Goal: Navigation & Orientation: Find specific page/section

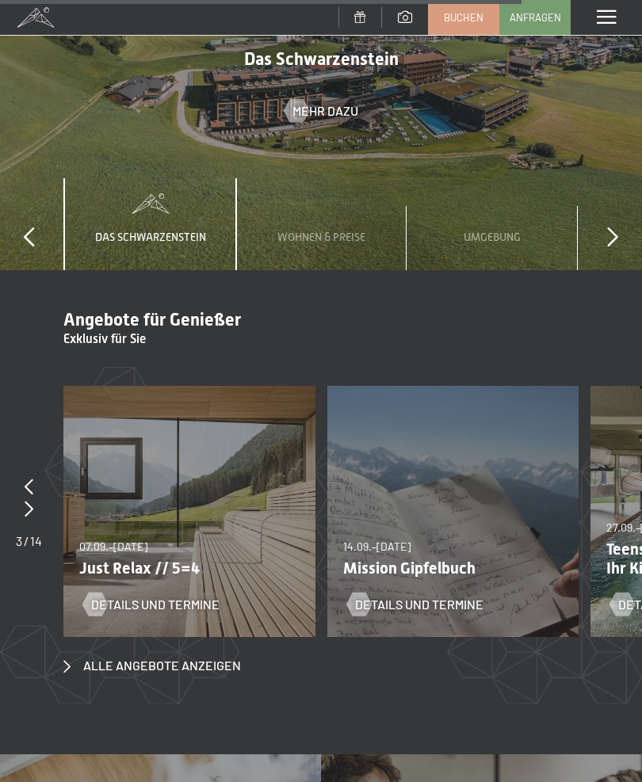
scroll to position [4744, 0]
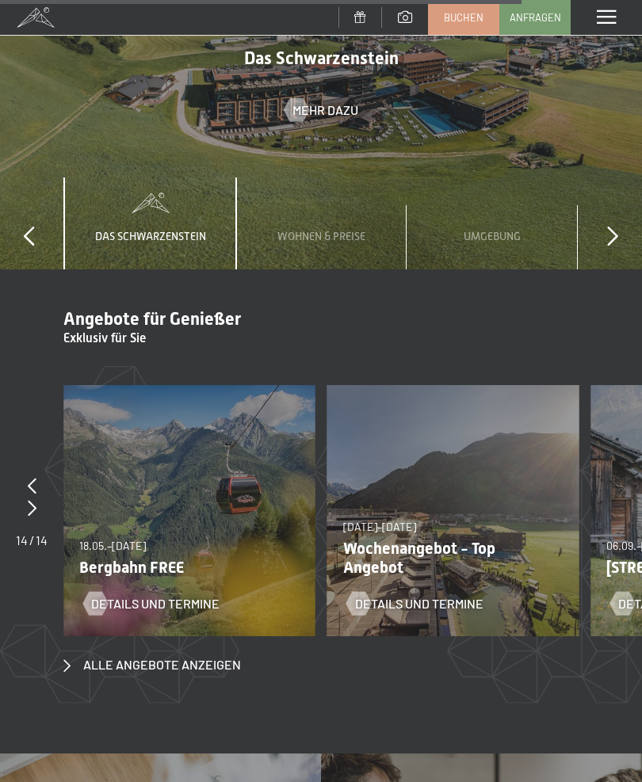
click at [162, 558] on p "Bergbahn FREE" at bounding box center [183, 567] width 208 height 19
click at [149, 595] on span "Details und Termine" at bounding box center [155, 603] width 128 height 17
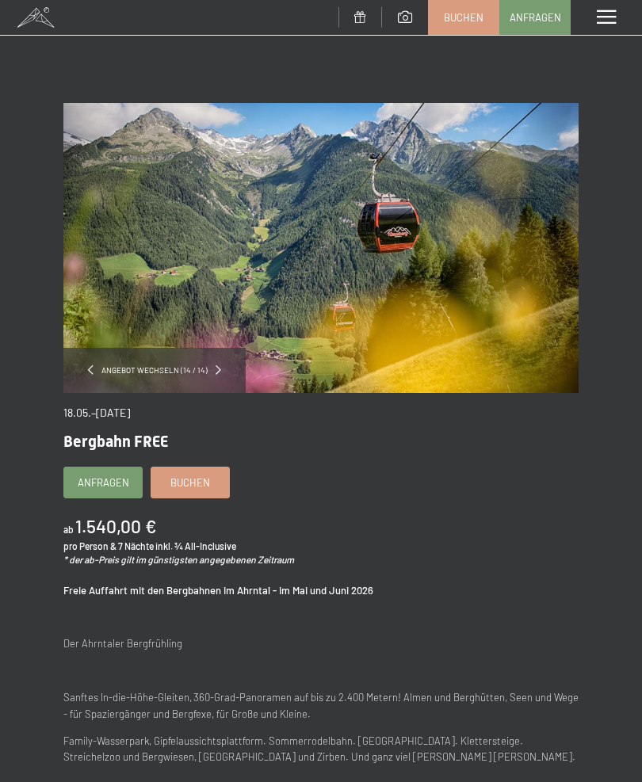
click at [610, 10] on span at bounding box center [606, 17] width 19 height 14
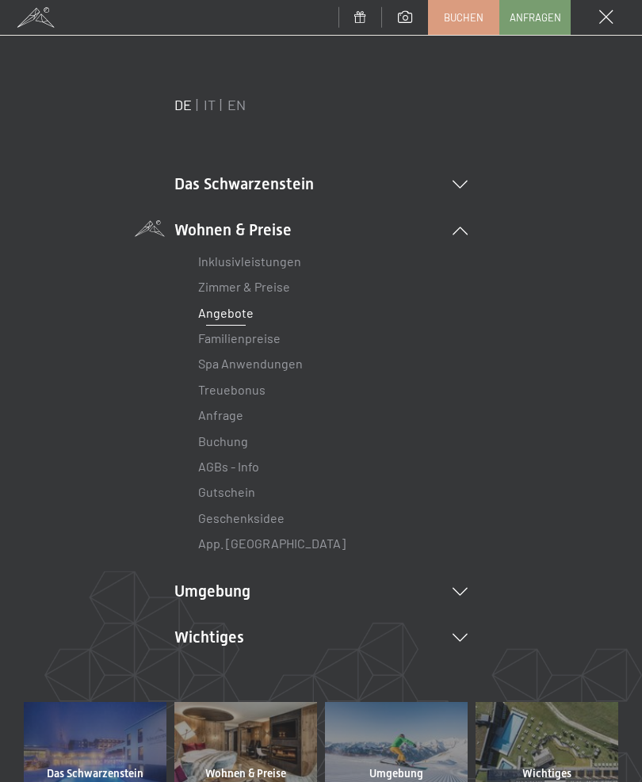
click at [270, 292] on link "Zimmer & Preise" at bounding box center [244, 286] width 92 height 15
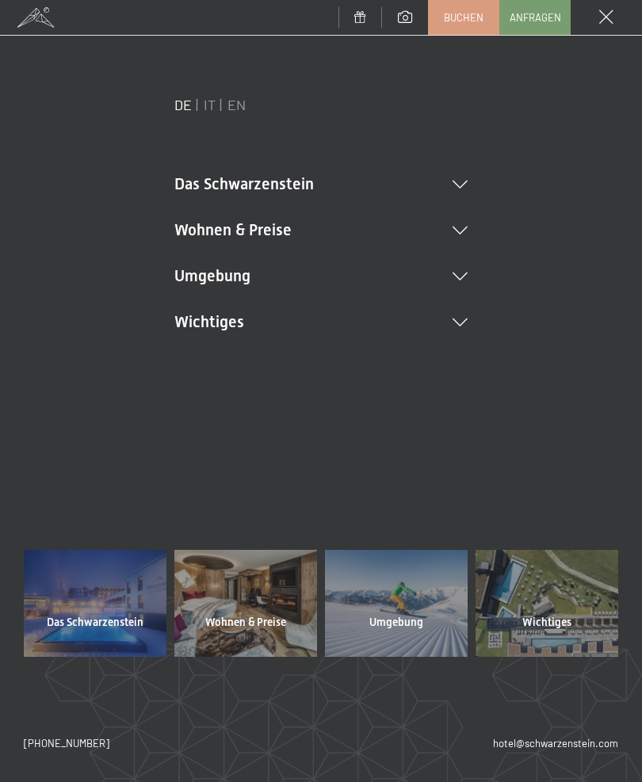
click at [465, 189] on li "Das Schwarzenstein Neuheiten im Schwarzenstein Ihre Gastgeber Premium Spa Gourm…" at bounding box center [320, 184] width 293 height 22
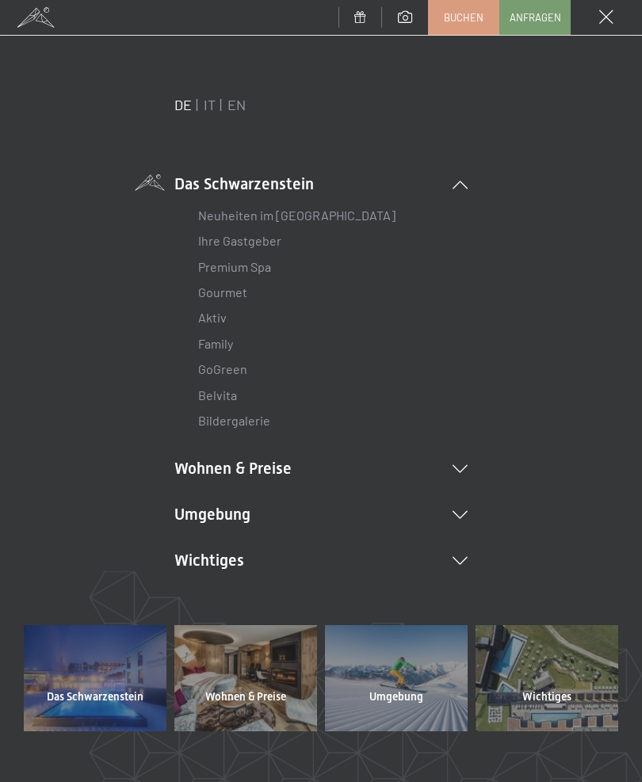
click at [224, 298] on link "Gourmet" at bounding box center [222, 292] width 49 height 15
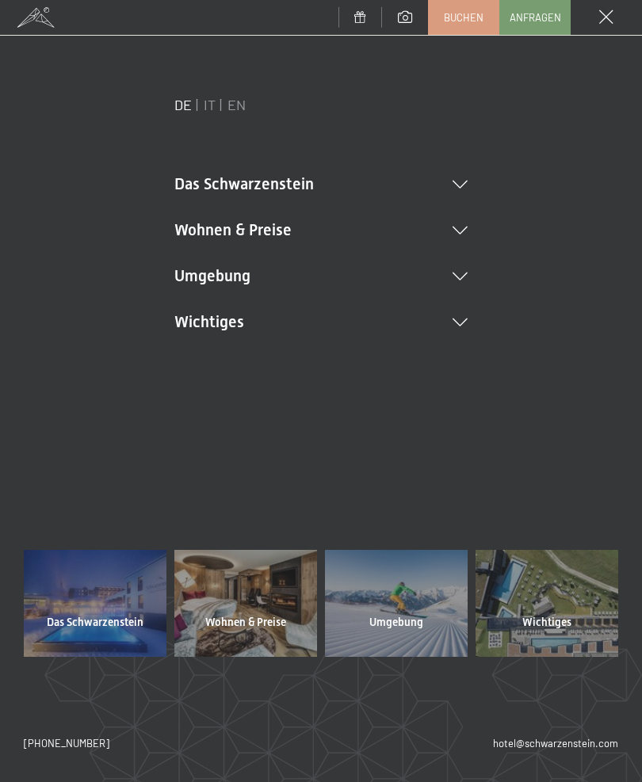
click at [454, 280] on icon at bounding box center [460, 277] width 15 height 8
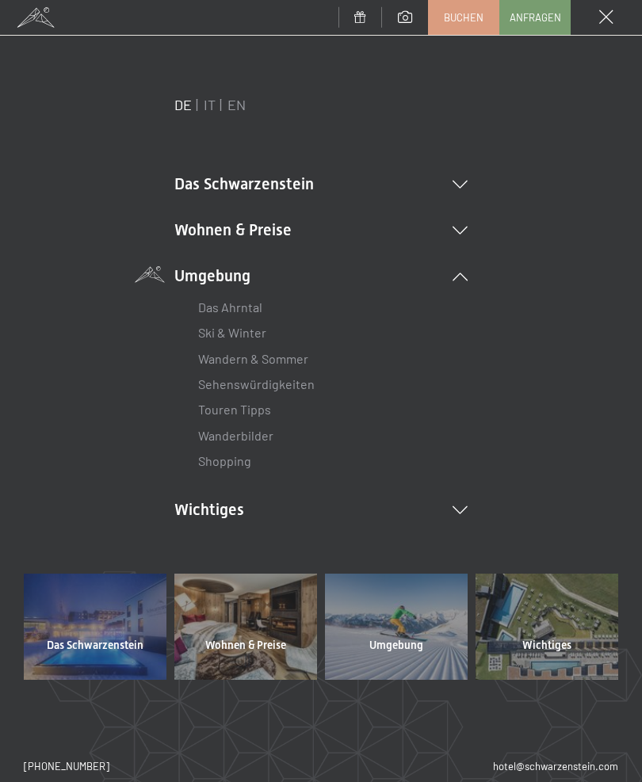
click at [461, 499] on li "Wichtiges Lage & Anreise Online bezahlen Webcam & Wetter Downloads" at bounding box center [320, 510] width 293 height 22
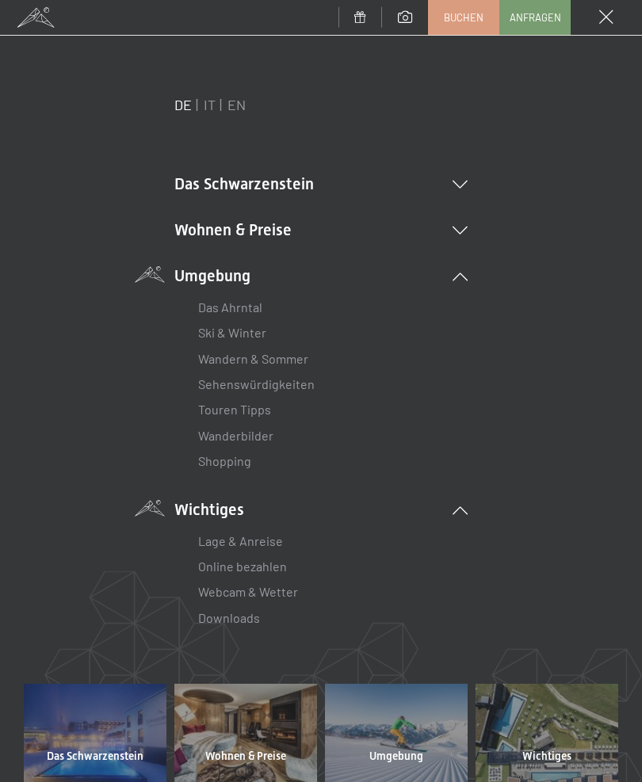
click at [244, 534] on link "Lage & Anreise" at bounding box center [240, 540] width 85 height 15
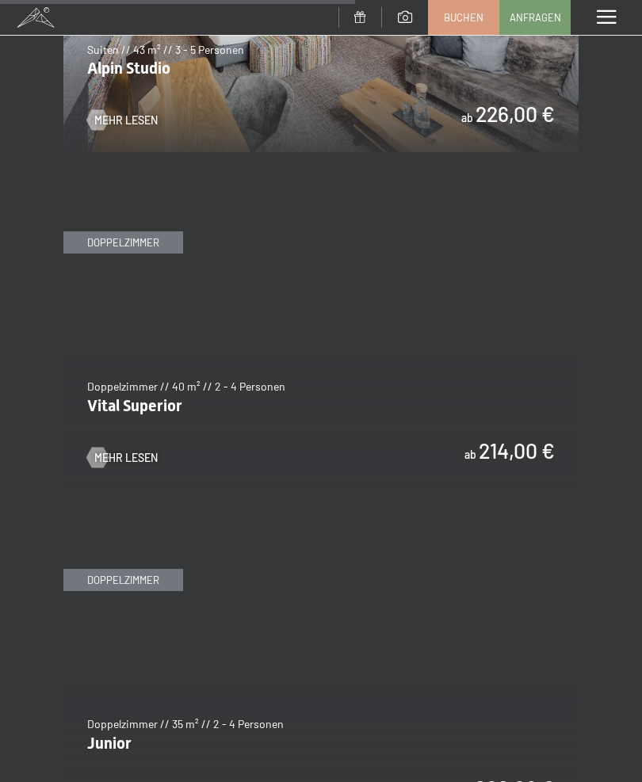
scroll to position [3344, 0]
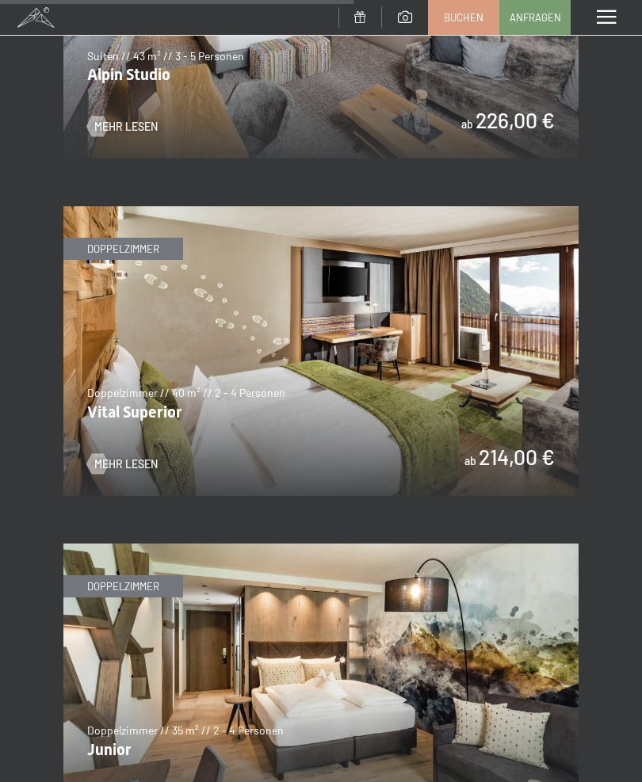
click at [122, 457] on span "Mehr Lesen" at bounding box center [125, 465] width 63 height 16
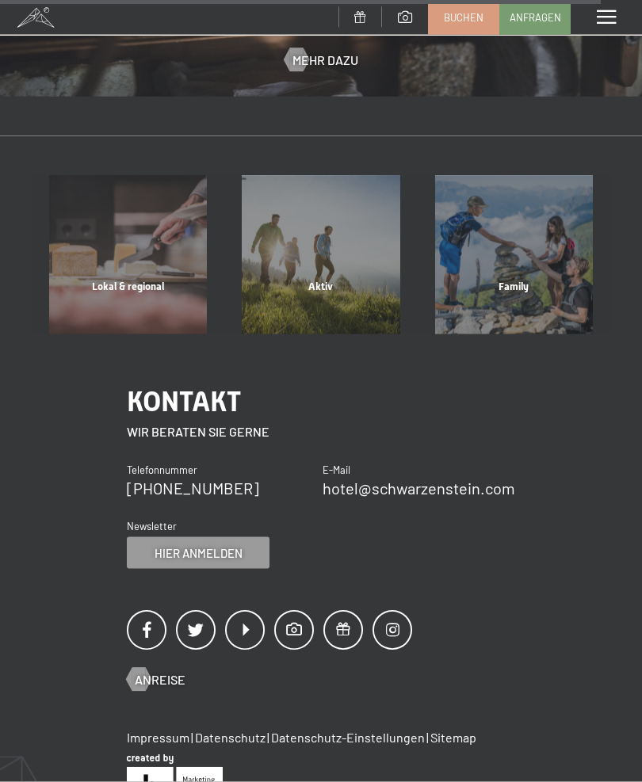
scroll to position [4028, 0]
click at [315, 279] on div "Aktiv" at bounding box center [320, 306] width 193 height 54
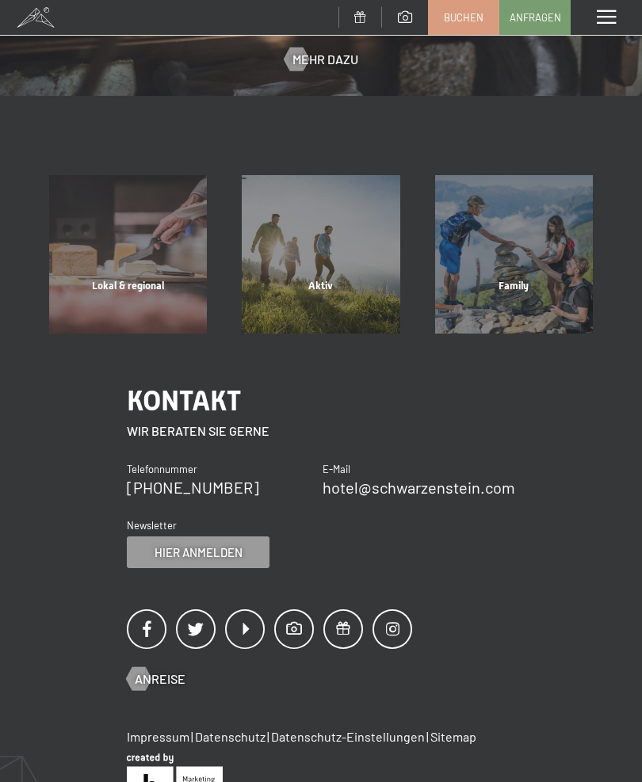
scroll to position [0, 0]
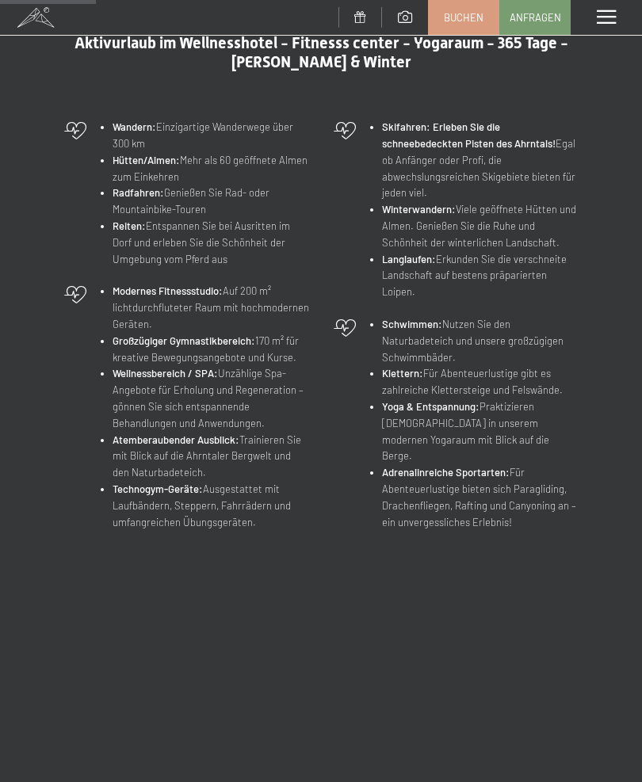
scroll to position [473, 0]
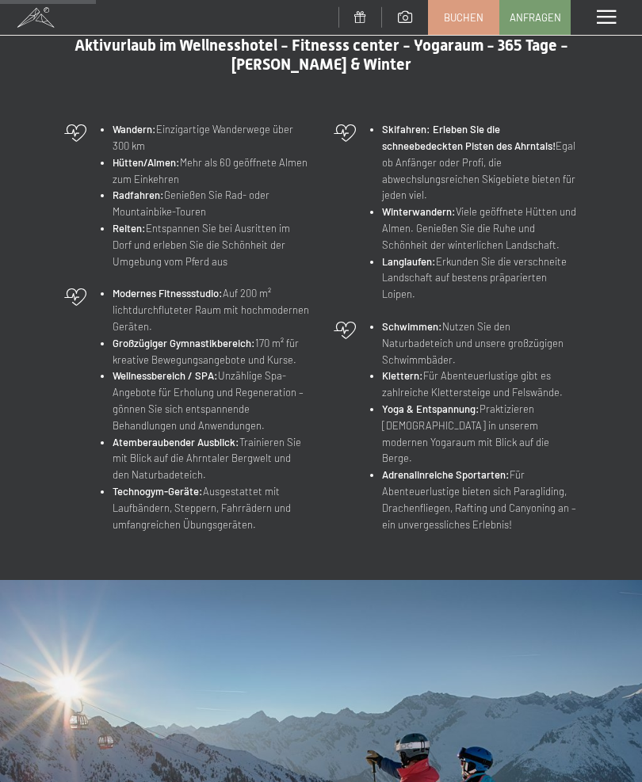
click at [174, 208] on li "Radfahren: Genießen Sie Rad- oder Mountainbike-Touren" at bounding box center [211, 203] width 197 height 33
click at [165, 208] on li "Radfahren: Genießen Sie Rad- oder Mountainbike-Touren" at bounding box center [211, 203] width 197 height 33
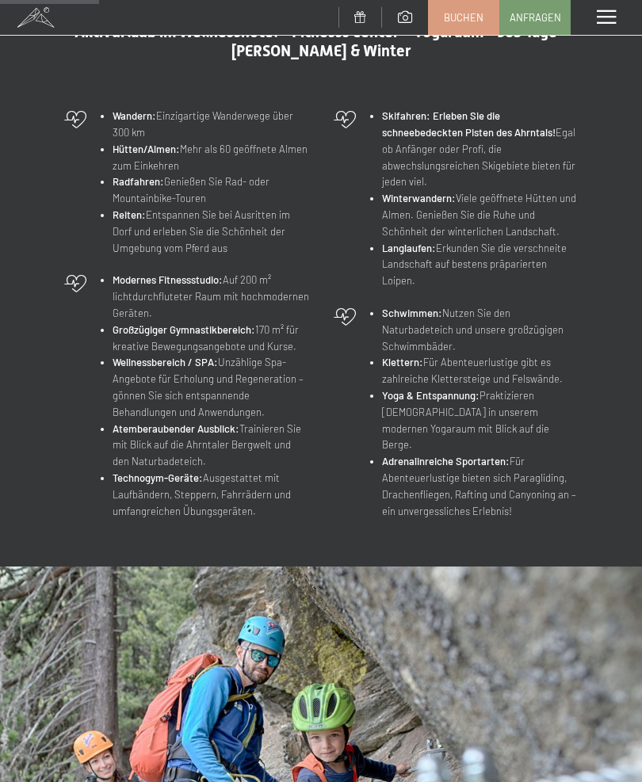
scroll to position [484, 0]
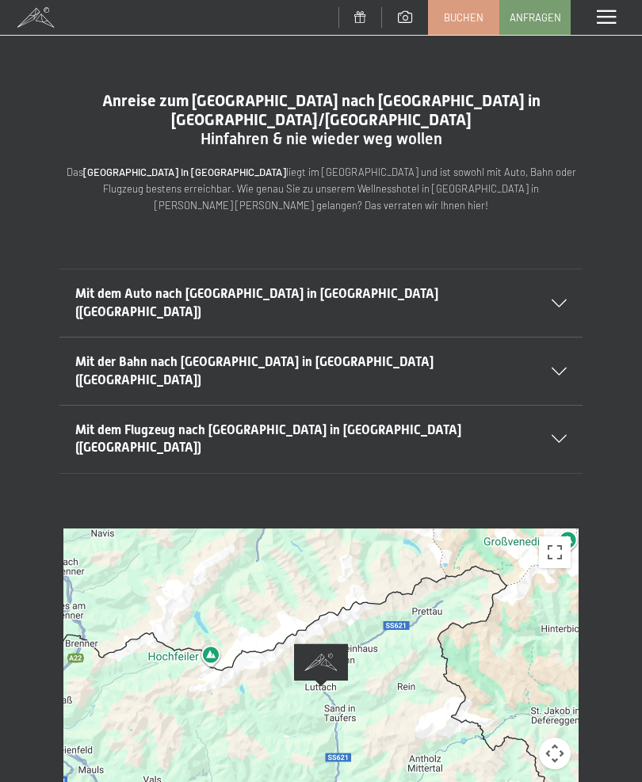
click at [555, 300] on icon at bounding box center [559, 304] width 15 height 8
